Goal: Task Accomplishment & Management: Use online tool/utility

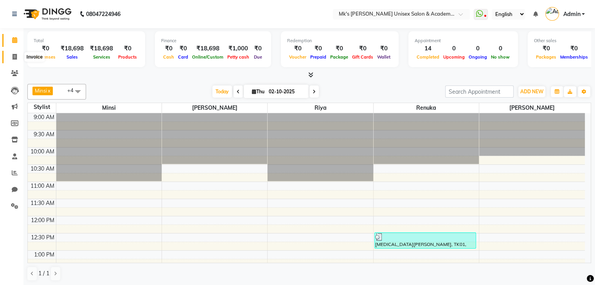
click at [14, 58] on icon at bounding box center [15, 57] width 4 height 6
select select "service"
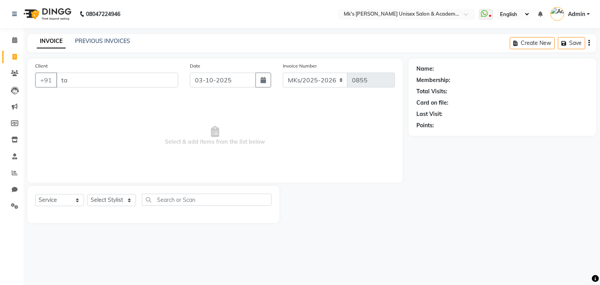
type input "t"
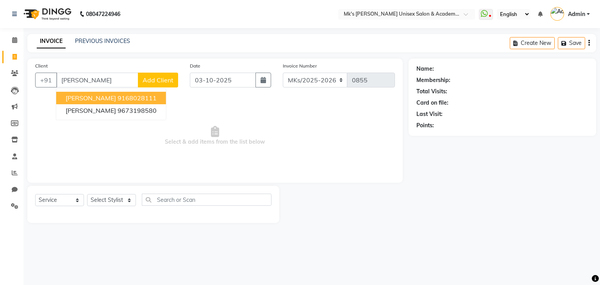
click at [118, 97] on ngb-highlight "9168028111" at bounding box center [137, 98] width 39 height 8
type input "9168028111"
select select "1: Object"
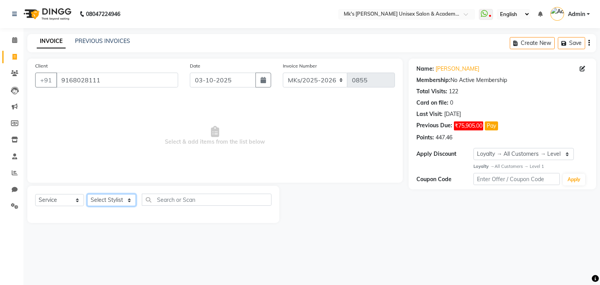
click at [120, 201] on select "Select Stylist Harshad Minsi Renuka Riya Sandhaya Santoshi" at bounding box center [111, 200] width 49 height 12
select select "21738"
click at [87, 195] on select "Select Stylist Harshad Minsi Renuka Riya Sandhaya Santoshi" at bounding box center [111, 200] width 49 height 12
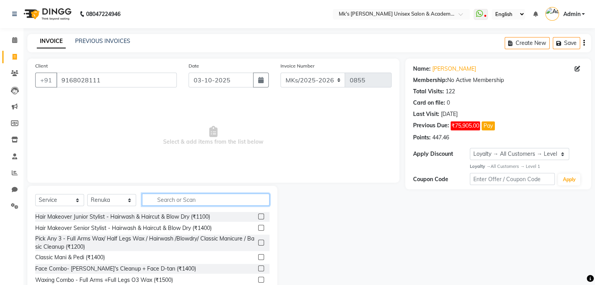
click at [174, 199] on input "text" at bounding box center [205, 200] width 127 height 12
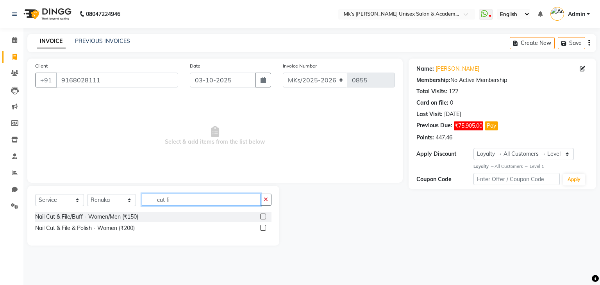
type input "cut fi"
click at [263, 228] on label at bounding box center [263, 228] width 6 height 6
click at [263, 228] on input "checkbox" at bounding box center [262, 228] width 5 height 5
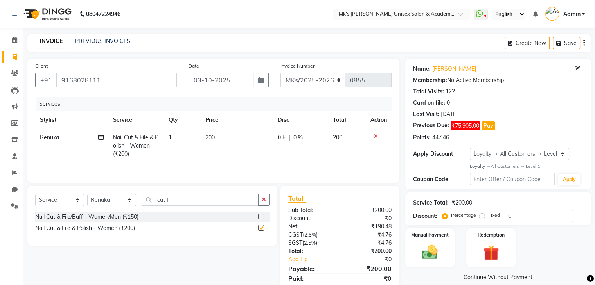
checkbox input "false"
click at [262, 217] on label at bounding box center [261, 217] width 6 height 6
click at [262, 217] on input "checkbox" at bounding box center [260, 217] width 5 height 5
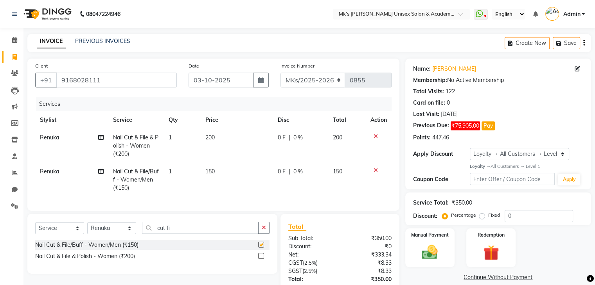
checkbox input "false"
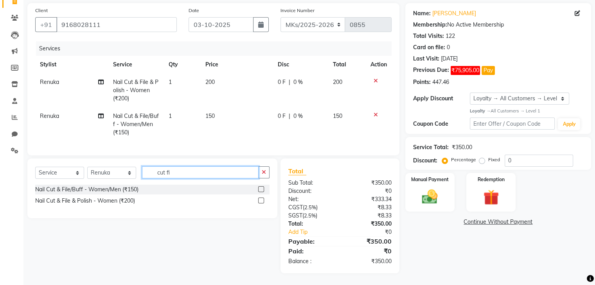
click at [205, 177] on input "cut fi" at bounding box center [200, 173] width 116 height 12
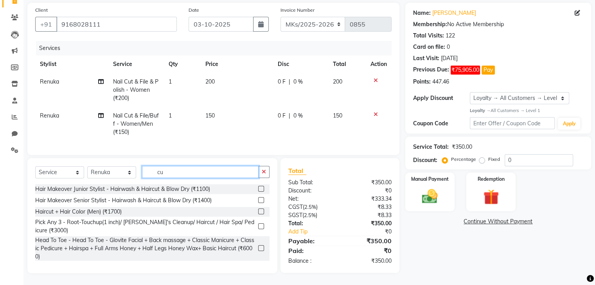
type input "c"
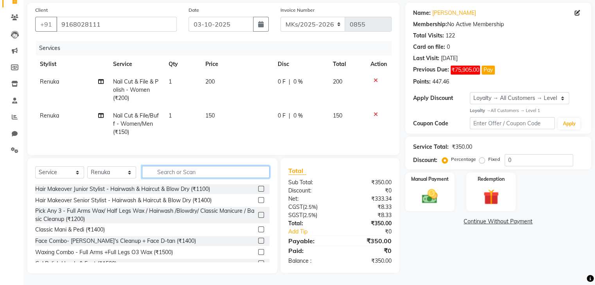
click at [161, 176] on input "text" at bounding box center [205, 172] width 127 height 12
click at [158, 172] on input "text" at bounding box center [205, 172] width 127 height 12
click at [128, 168] on select "Select Stylist Harshad Minsi Renuka Riya Sandhaya Santoshi" at bounding box center [111, 173] width 49 height 12
select select "21736"
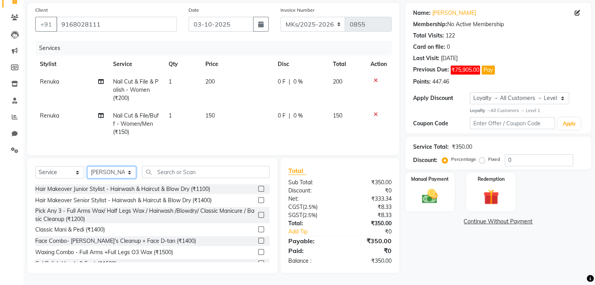
click at [87, 167] on select "Select Stylist Harshad Minsi Renuka Riya Sandhaya Santoshi" at bounding box center [111, 173] width 49 height 12
click at [173, 169] on input "text" at bounding box center [205, 172] width 127 height 12
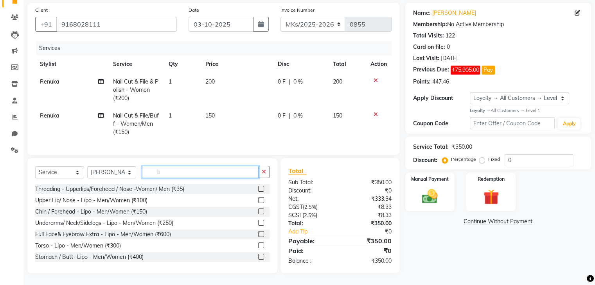
type input "l"
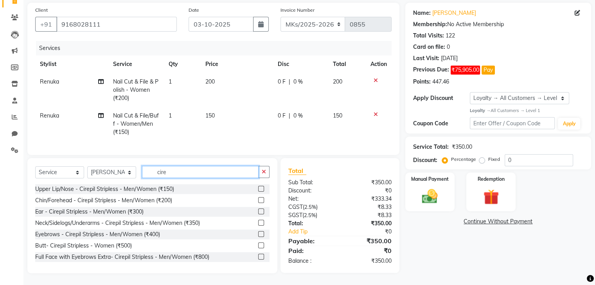
type input "cire"
click at [258, 233] on label at bounding box center [261, 234] width 6 height 6
click at [258, 233] on input "checkbox" at bounding box center [260, 234] width 5 height 5
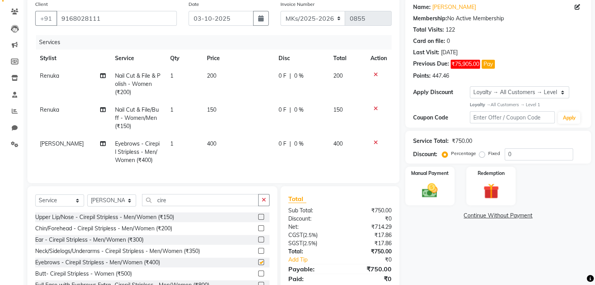
checkbox input "false"
click at [214, 77] on span "200" at bounding box center [211, 75] width 9 height 7
select select "21738"
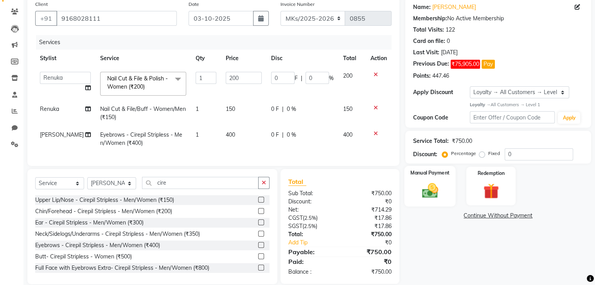
click at [438, 186] on img at bounding box center [429, 190] width 26 height 19
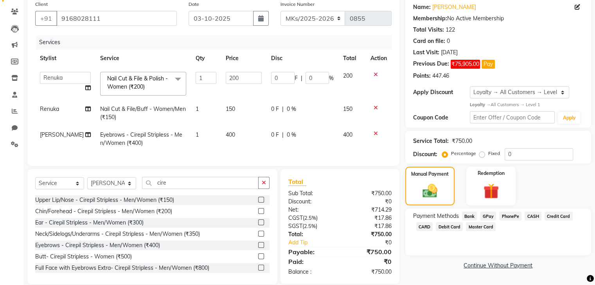
click at [496, 264] on link "Continue Without Payment" at bounding box center [498, 266] width 183 height 8
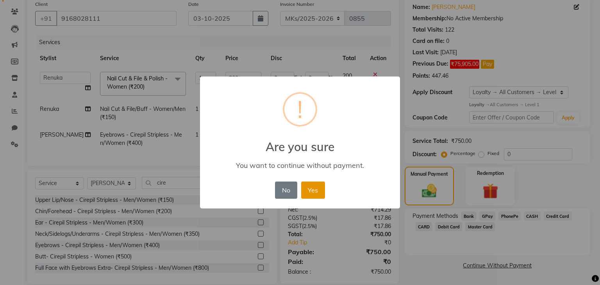
click at [314, 188] on button "Yes" at bounding box center [313, 190] width 24 height 17
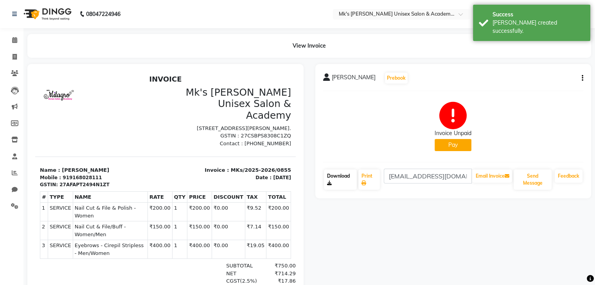
click at [337, 177] on link "Download" at bounding box center [340, 180] width 33 height 20
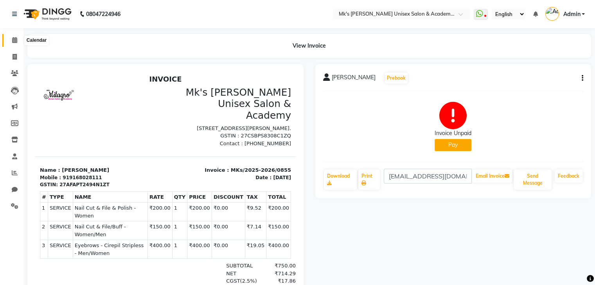
click at [18, 40] on span at bounding box center [15, 40] width 14 height 9
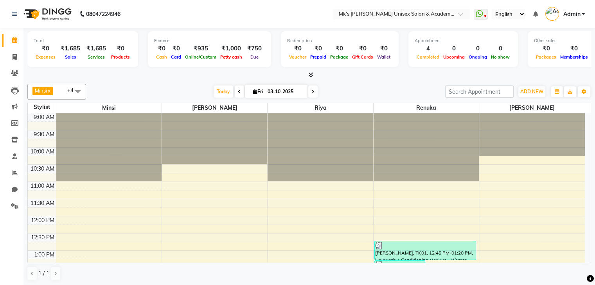
click at [312, 74] on icon at bounding box center [310, 75] width 5 height 6
